Goal: Ask a question: Seek information or help from site administrators or community

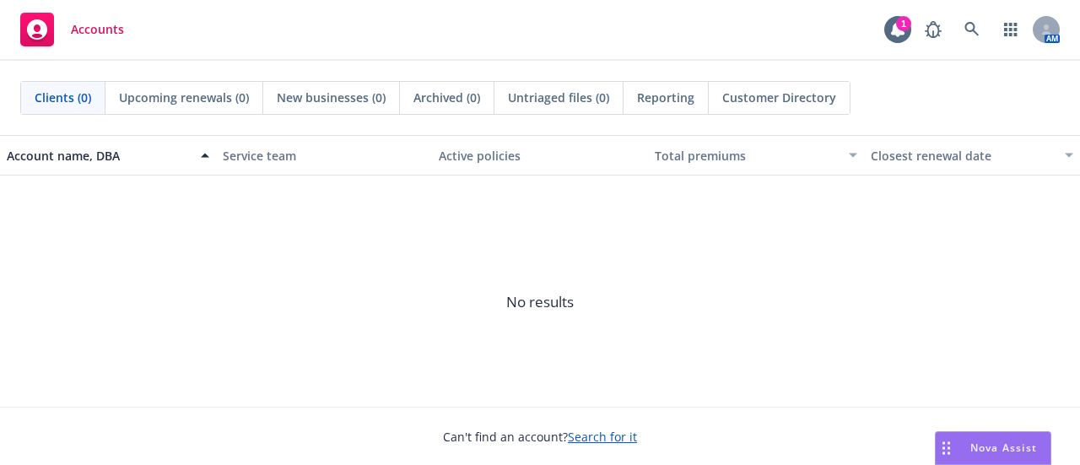
click at [984, 452] on span "Nova Assist" at bounding box center [1003, 447] width 67 height 14
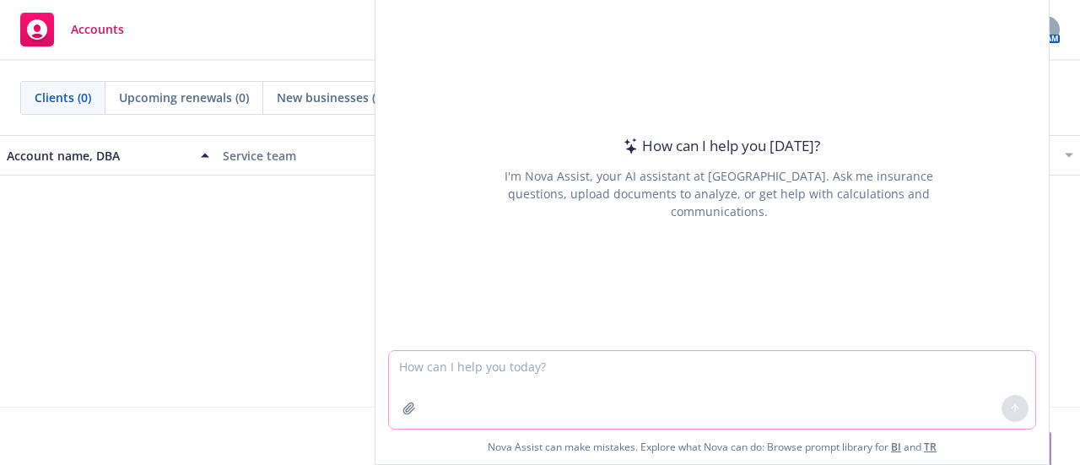
click at [579, 401] on textarea at bounding box center [712, 390] width 646 height 78
type textarea "what are some cost deflators for 2026 health plans"
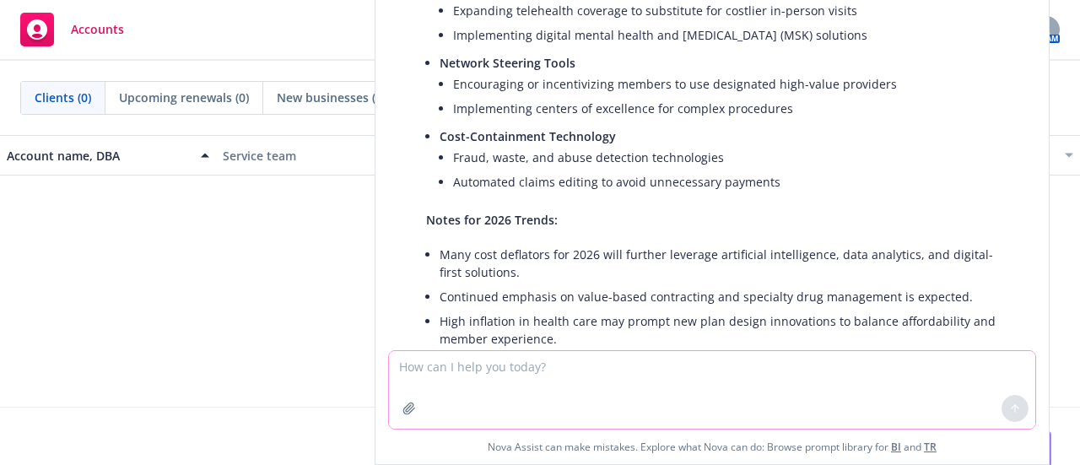
scroll to position [727, 0]
